Goal: Complete application form

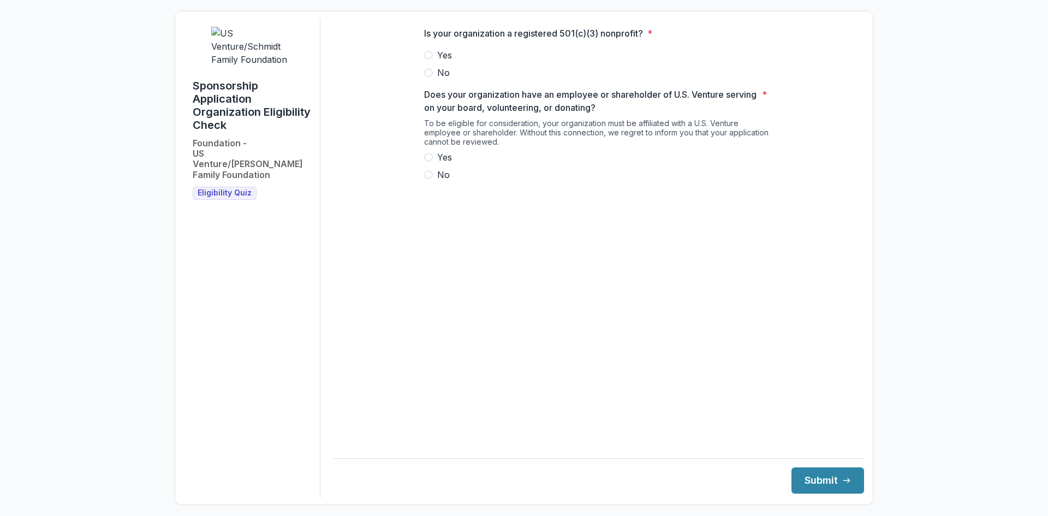
click at [436, 62] on label "Yes" at bounding box center [598, 55] width 349 height 13
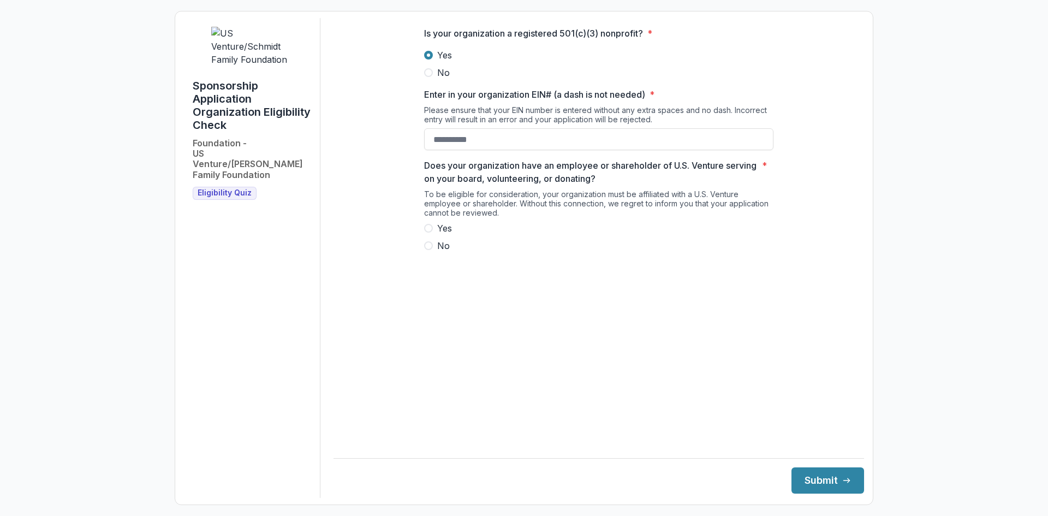
click at [441, 235] on span "Yes" at bounding box center [444, 228] width 15 height 13
click at [462, 150] on input "Enter in your organization EIN# (a dash is not needed) *" at bounding box center [598, 139] width 349 height 22
type input "*"
type input "**********"
click at [829, 475] on button "Submit" at bounding box center [828, 480] width 73 height 26
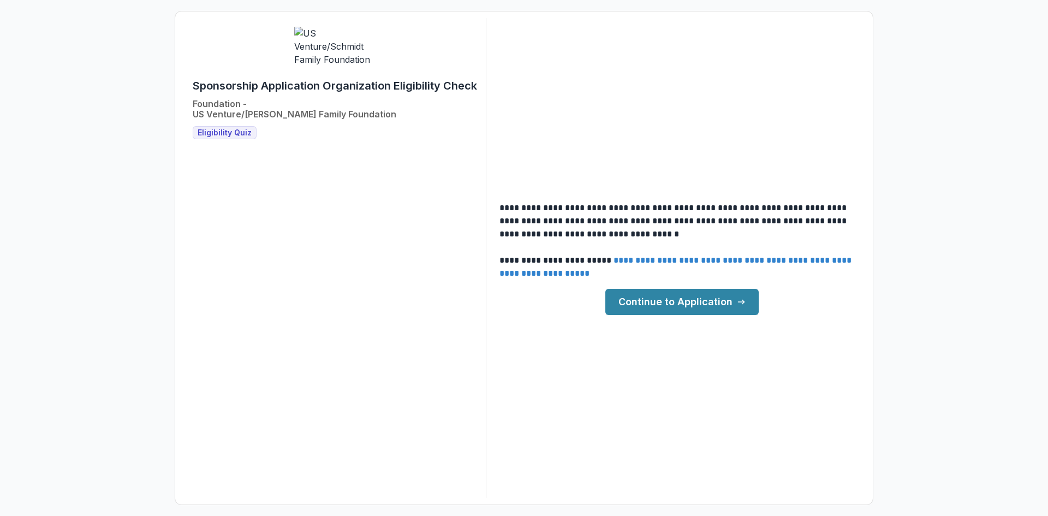
click at [714, 305] on link "Continue to Application" at bounding box center [681, 302] width 153 height 26
